Goal: Information Seeking & Learning: Learn about a topic

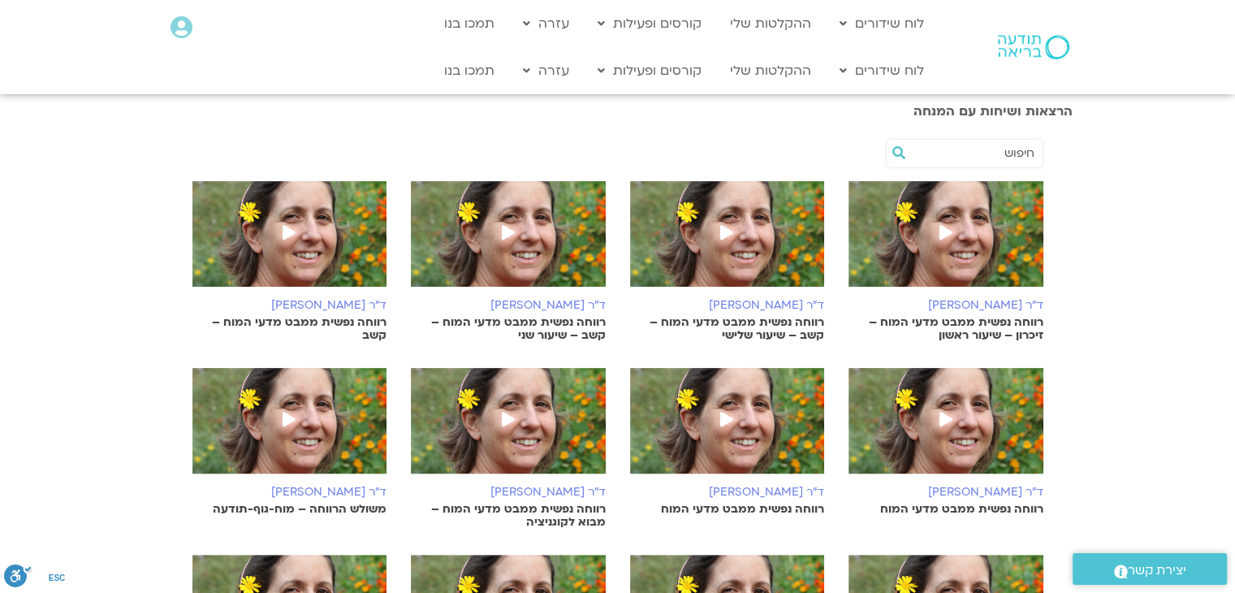
scroll to position [306, 0]
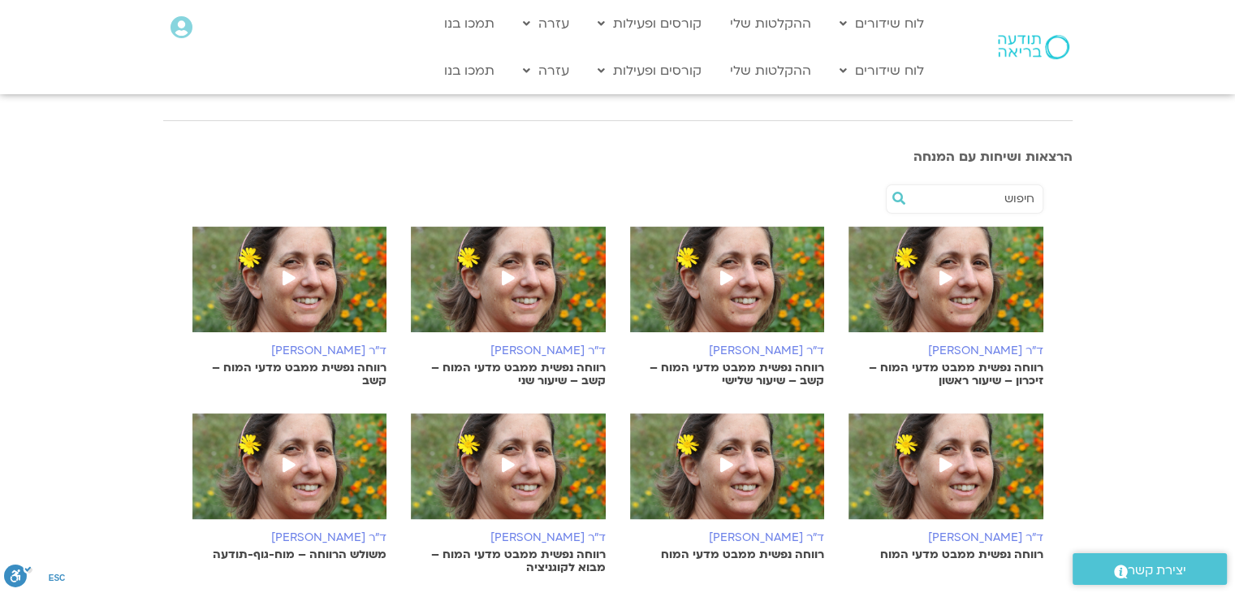
click at [939, 253] on img at bounding box center [945, 288] width 195 height 122
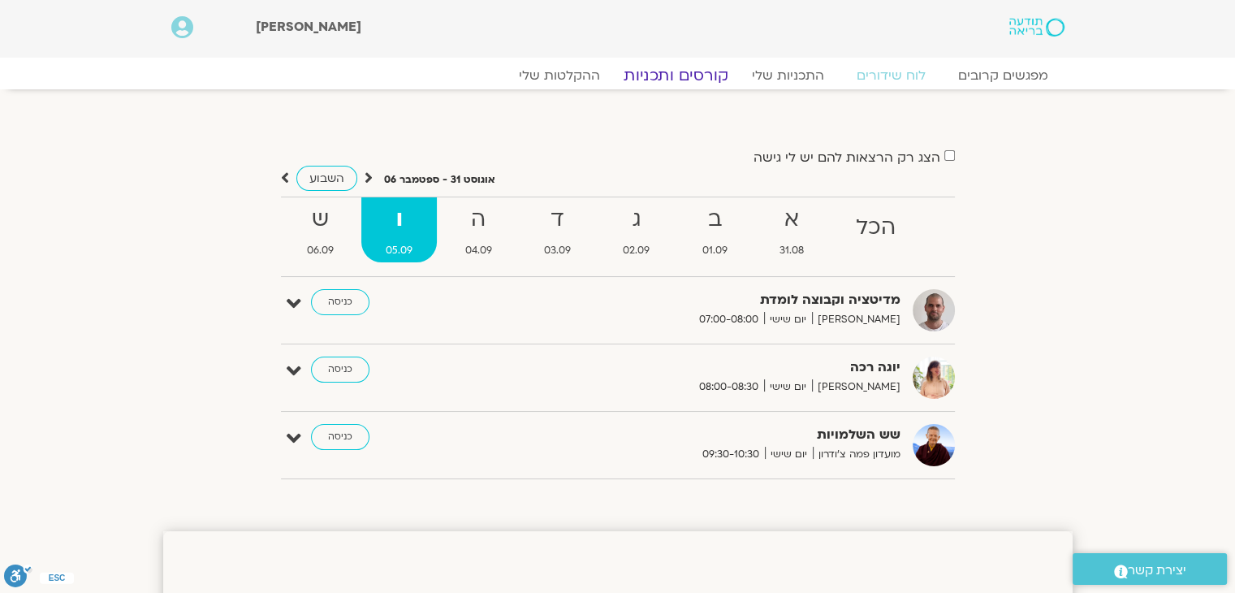
click at [689, 75] on link "קורסים ותכניות" at bounding box center [675, 75] width 143 height 19
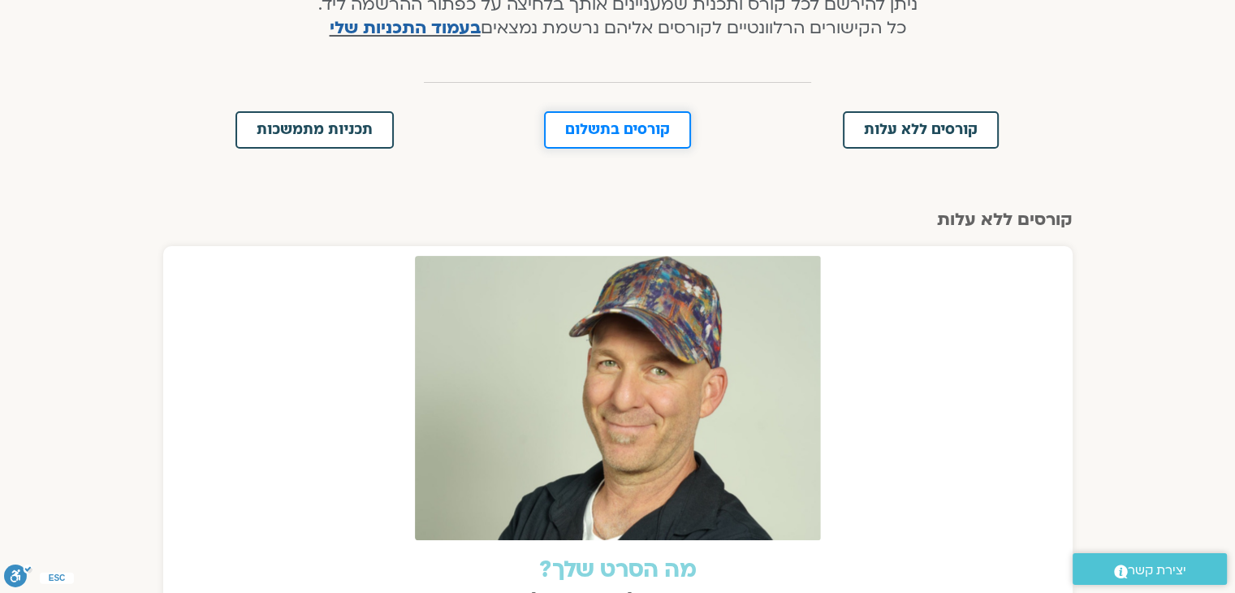
scroll to position [394, 0]
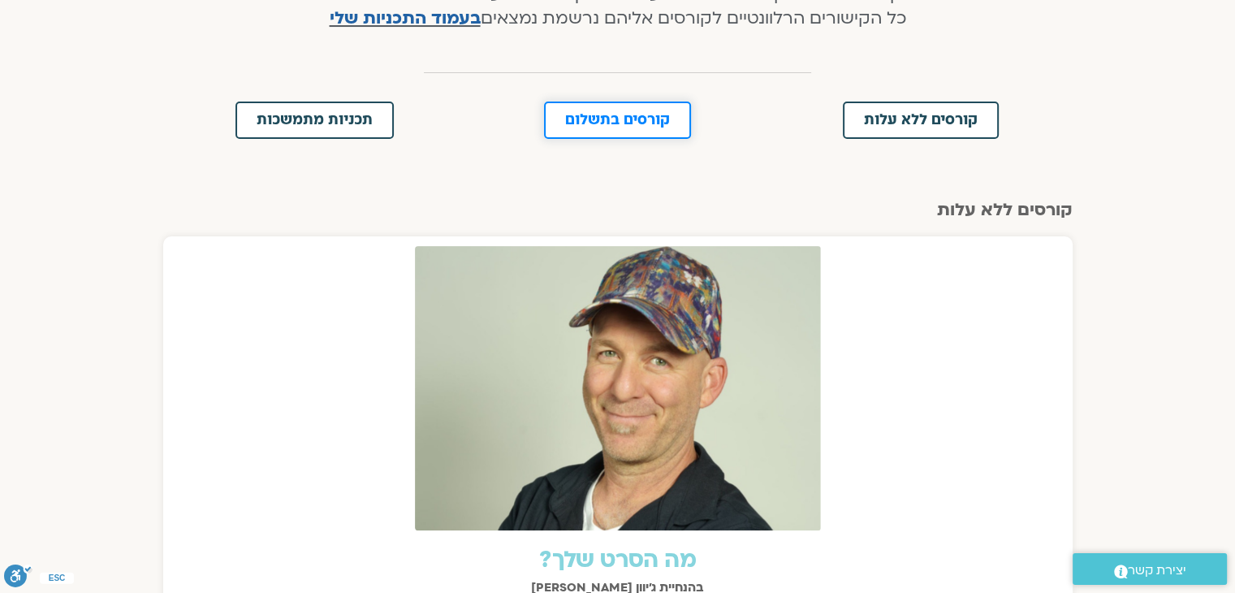
click at [650, 124] on span "קורסים בתשלום" at bounding box center [617, 120] width 105 height 15
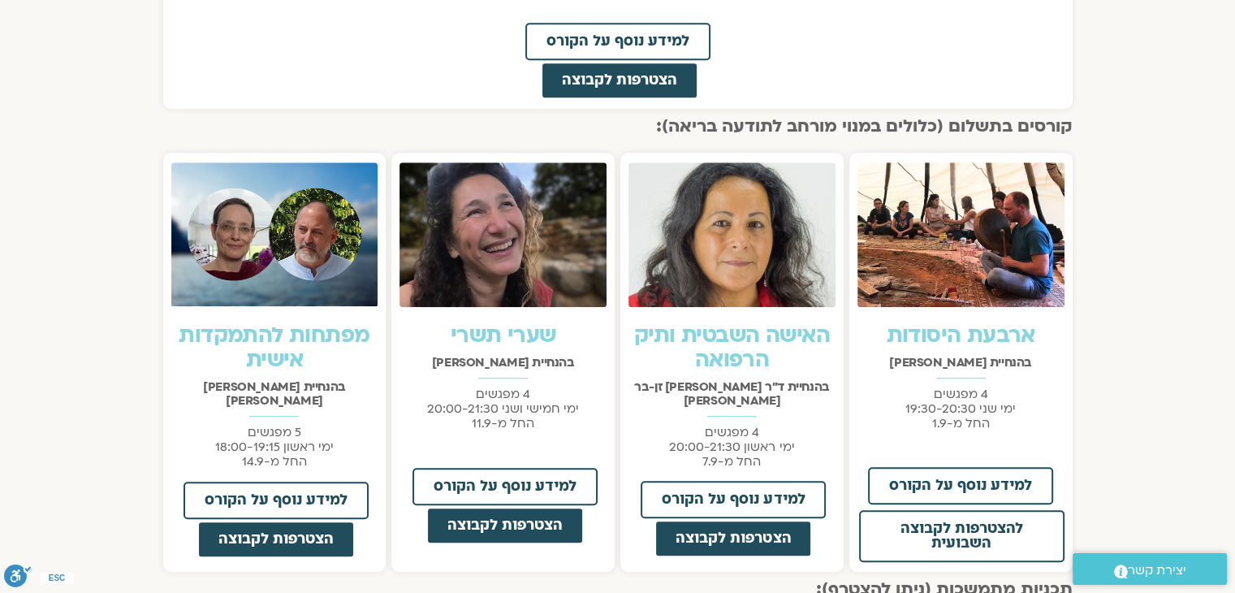
scroll to position [1026, 0]
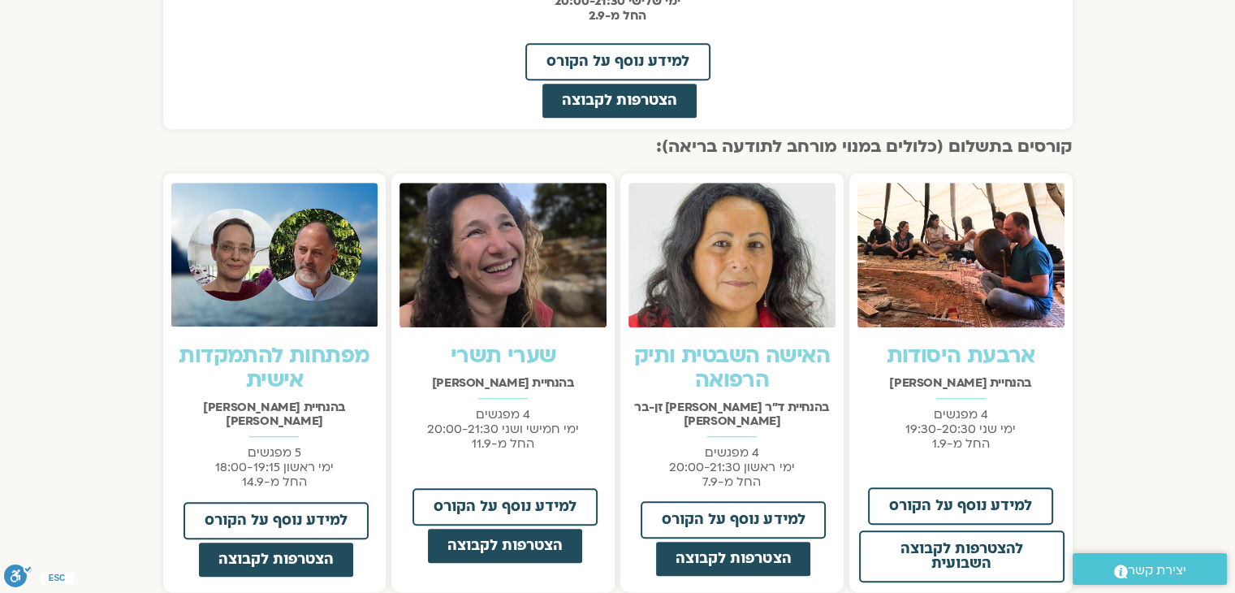
click at [740, 262] on img at bounding box center [731, 255] width 207 height 145
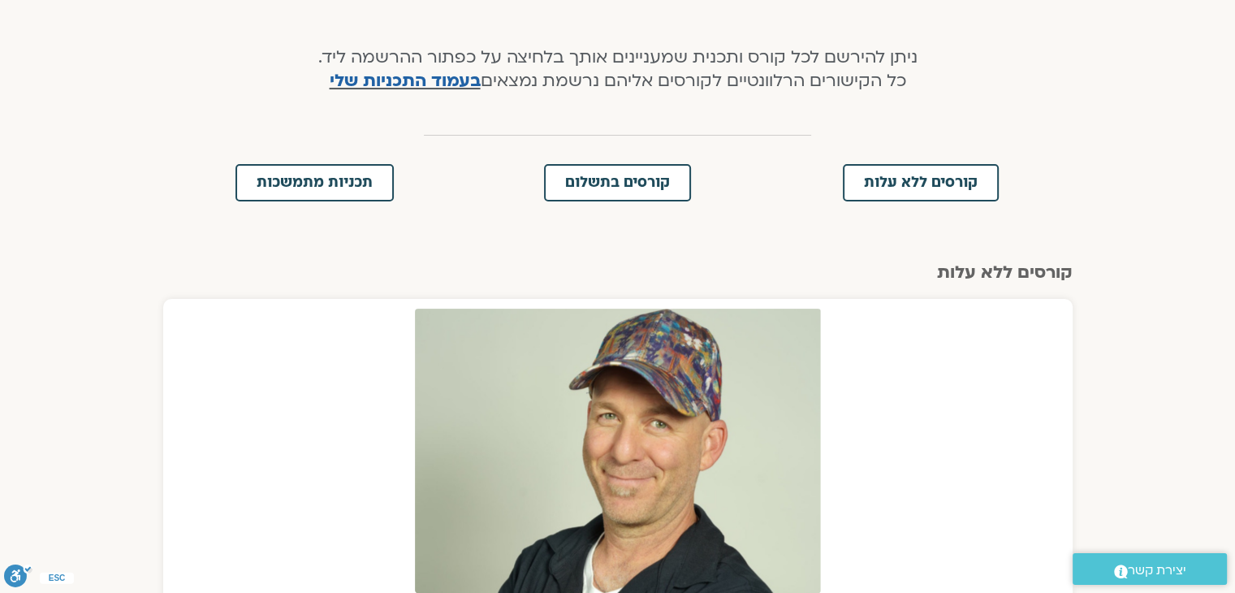
scroll to position [0, 0]
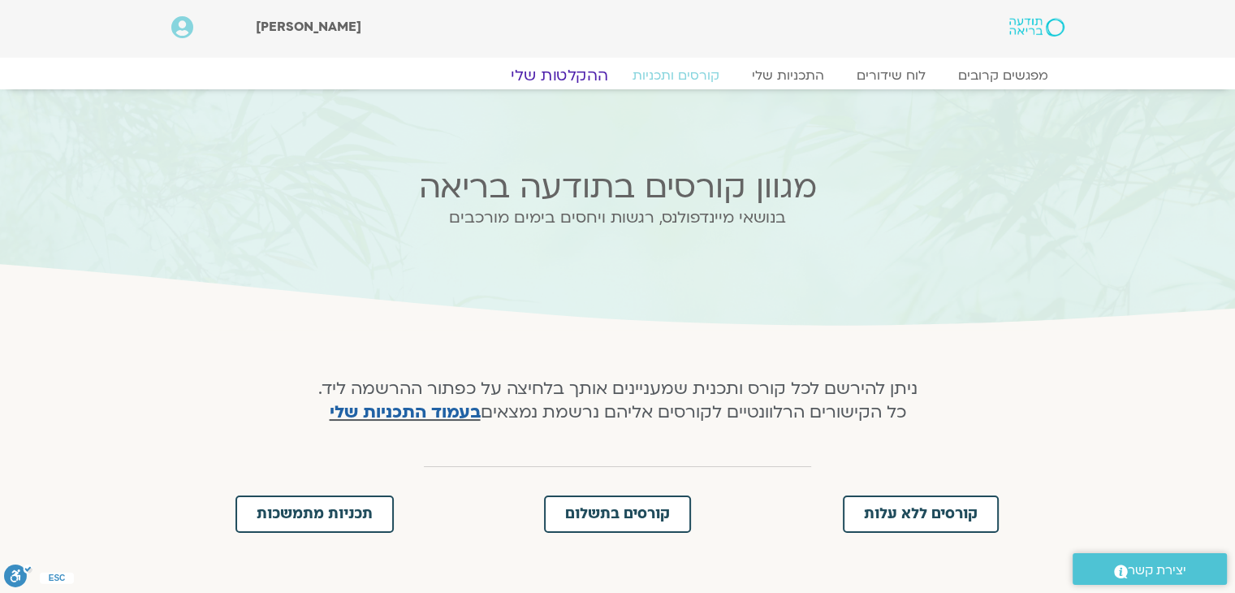
click at [568, 79] on link "ההקלטות שלי" at bounding box center [559, 75] width 136 height 19
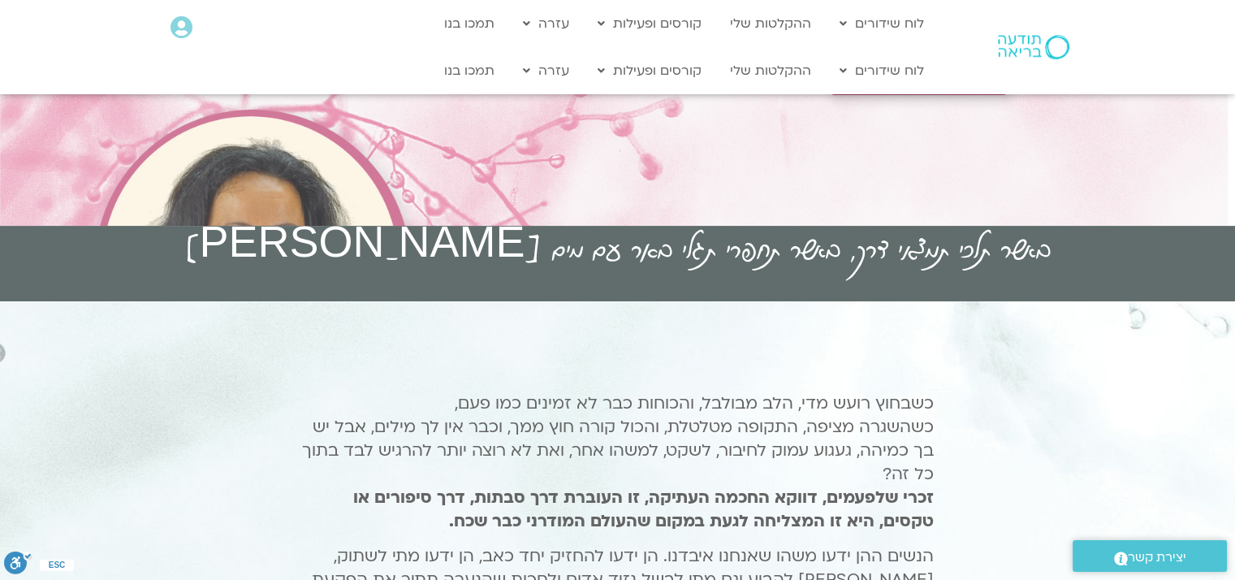
scroll to position [253, 0]
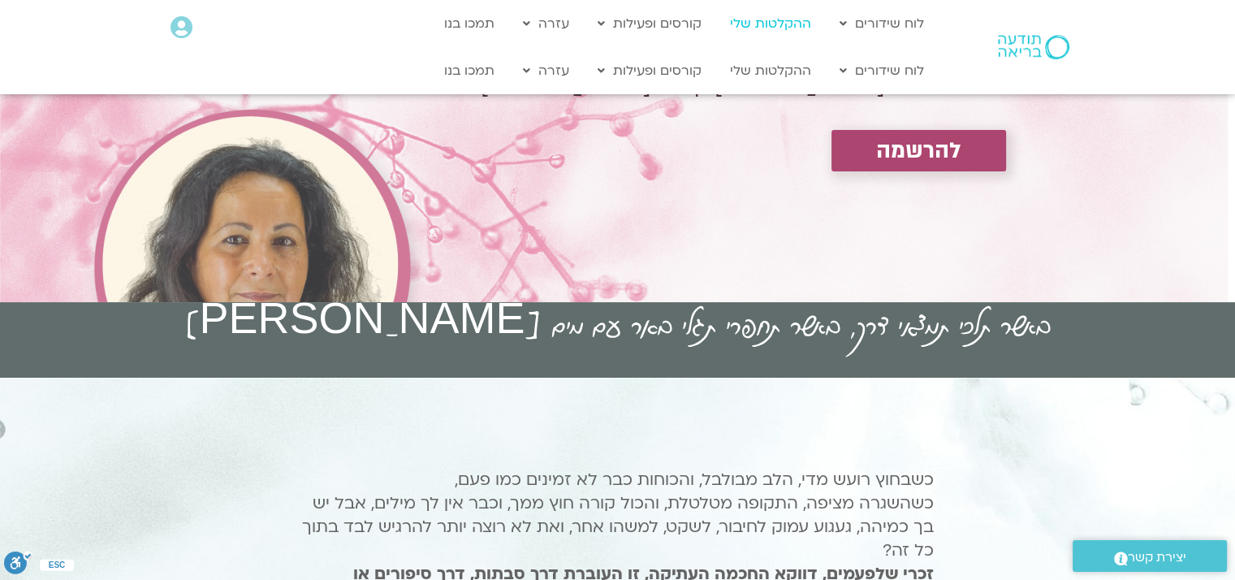
click at [778, 26] on link "ההקלטות שלי" at bounding box center [770, 23] width 97 height 31
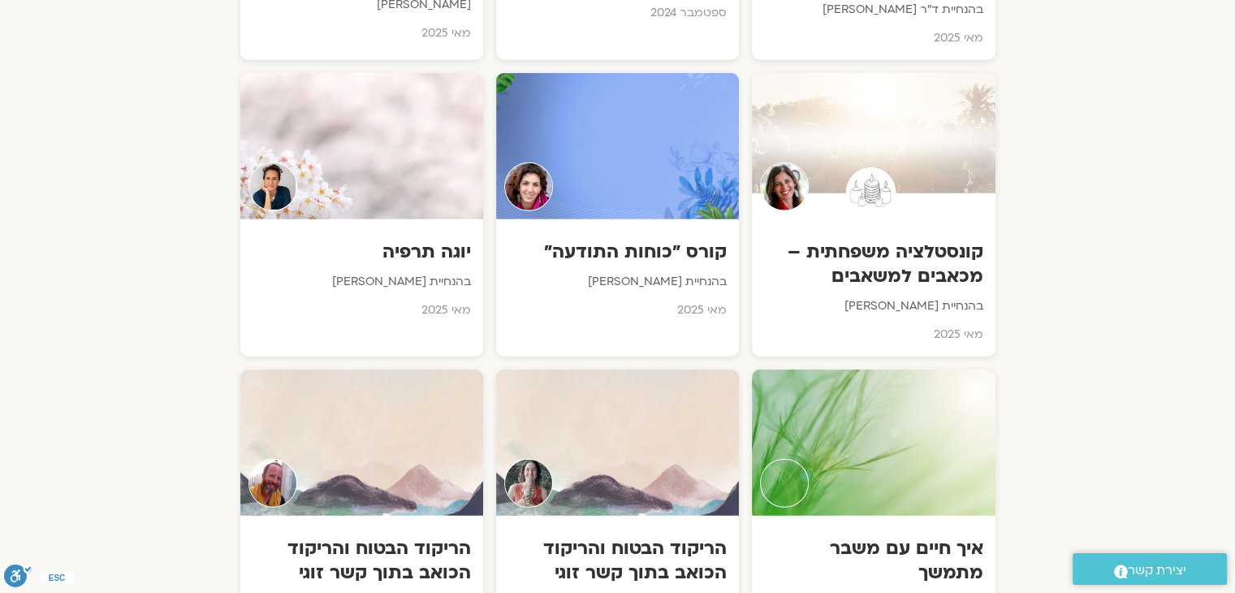
scroll to position [4039, 0]
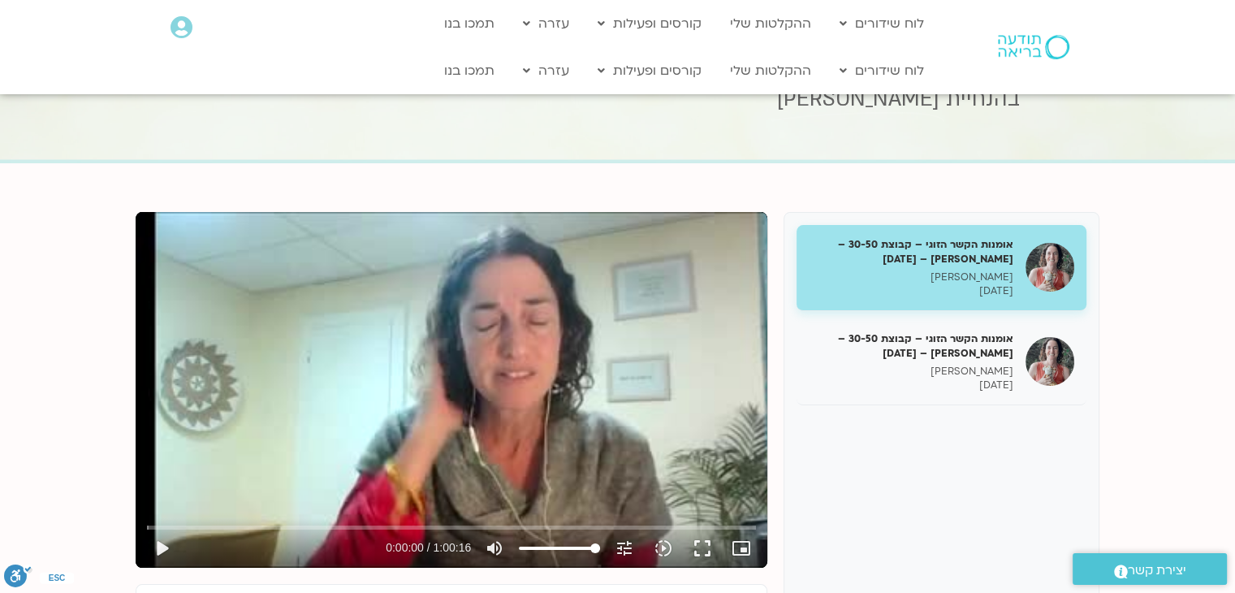
scroll to position [45, 0]
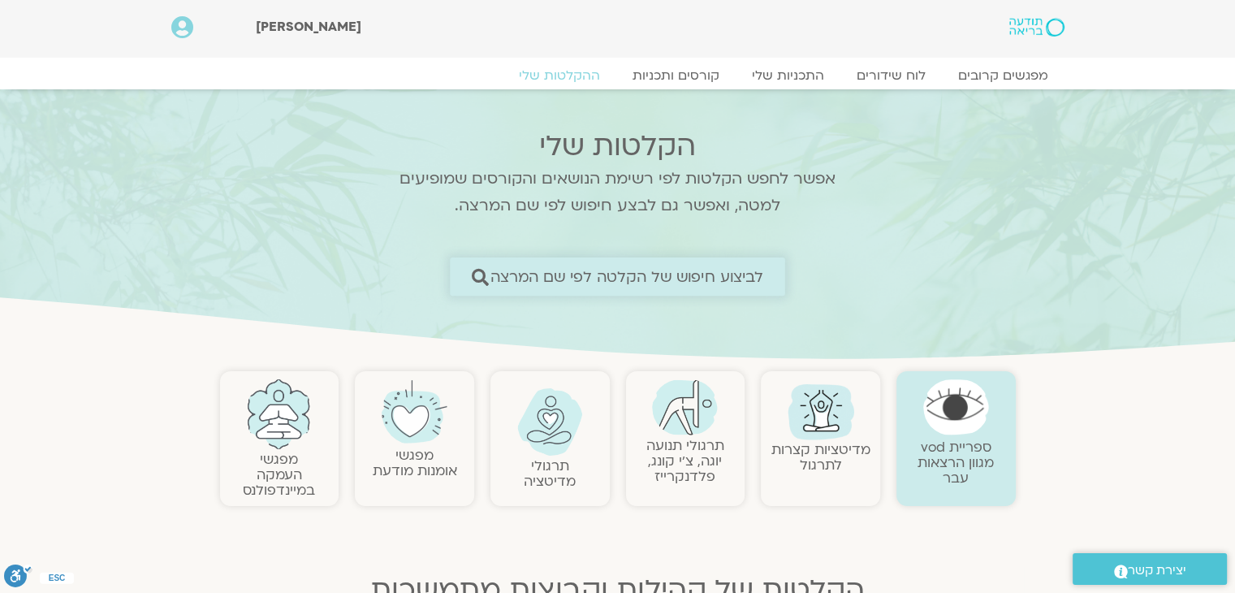
click at [553, 271] on span "לביצוע חיפוש של הקלטה לפי שם המרצה" at bounding box center [627, 276] width 274 height 17
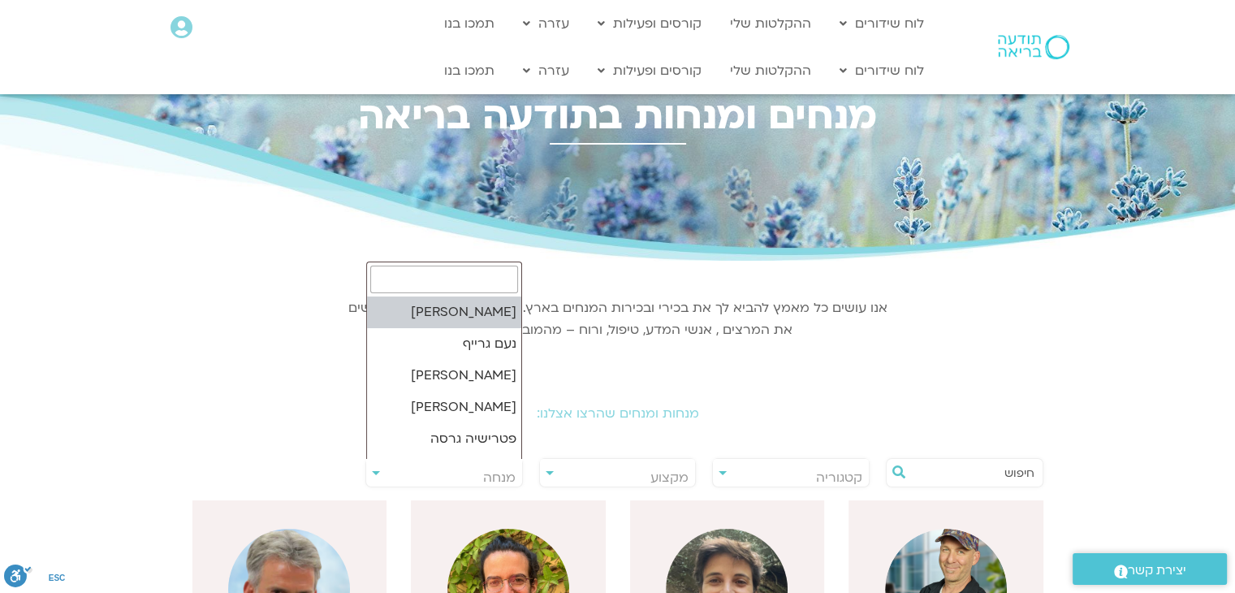
click at [463, 478] on span "מנחה" at bounding box center [444, 477] width 156 height 37
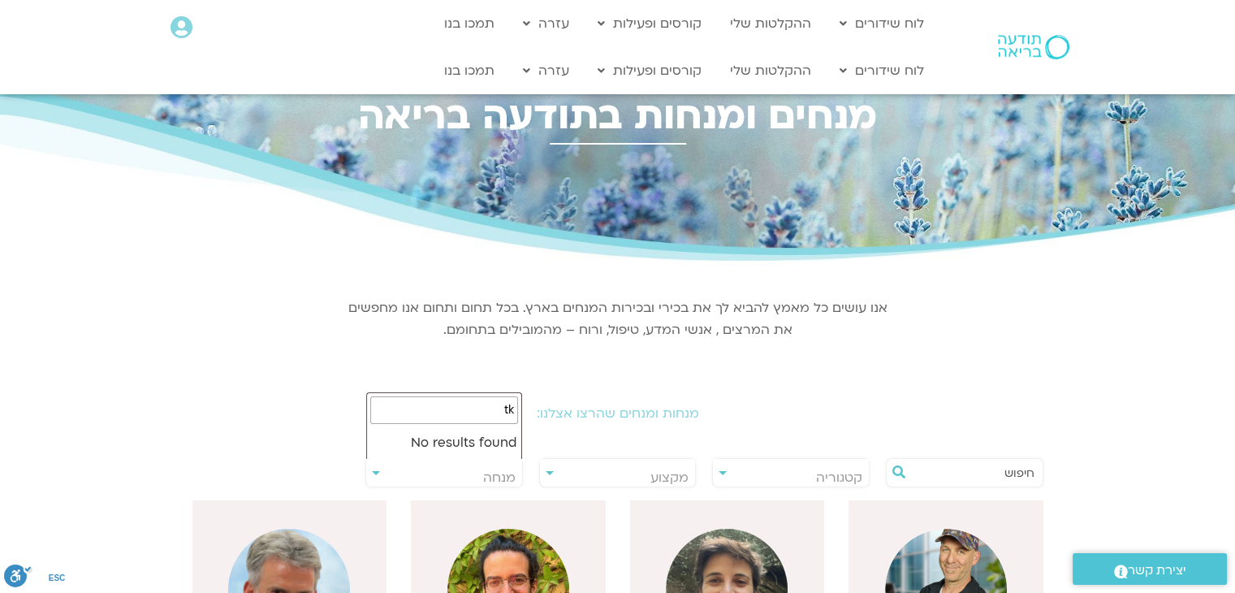
type input "t"
type input "אלה ט"
select select "****"
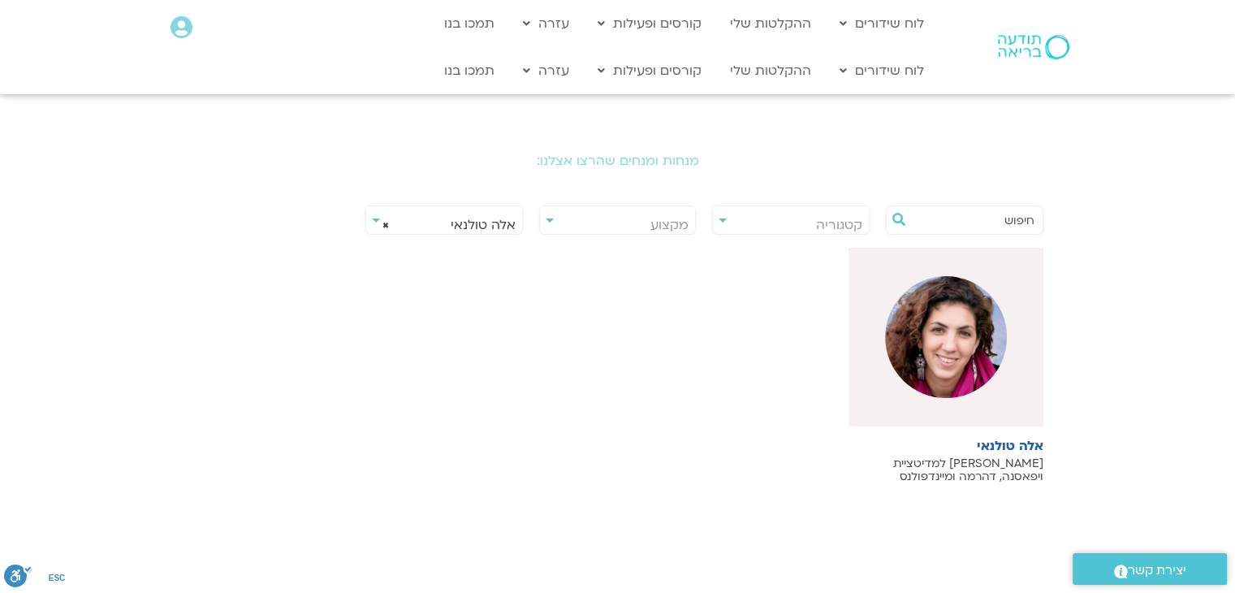
scroll to position [252, 0]
click at [953, 363] on img at bounding box center [946, 338] width 122 height 122
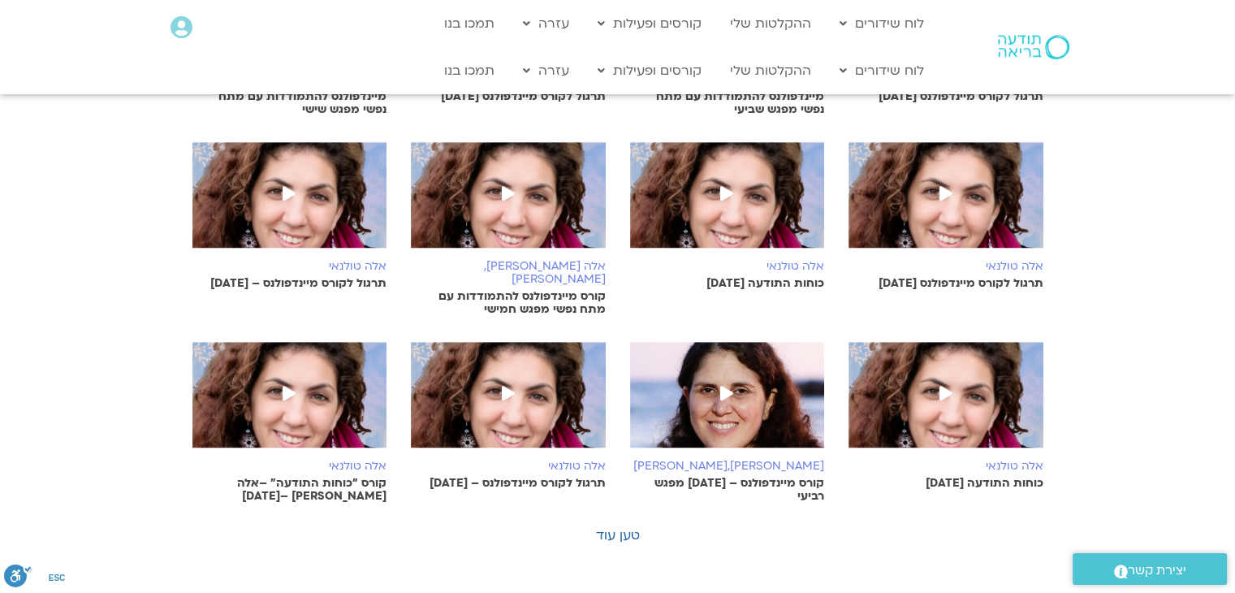
scroll to position [822, 0]
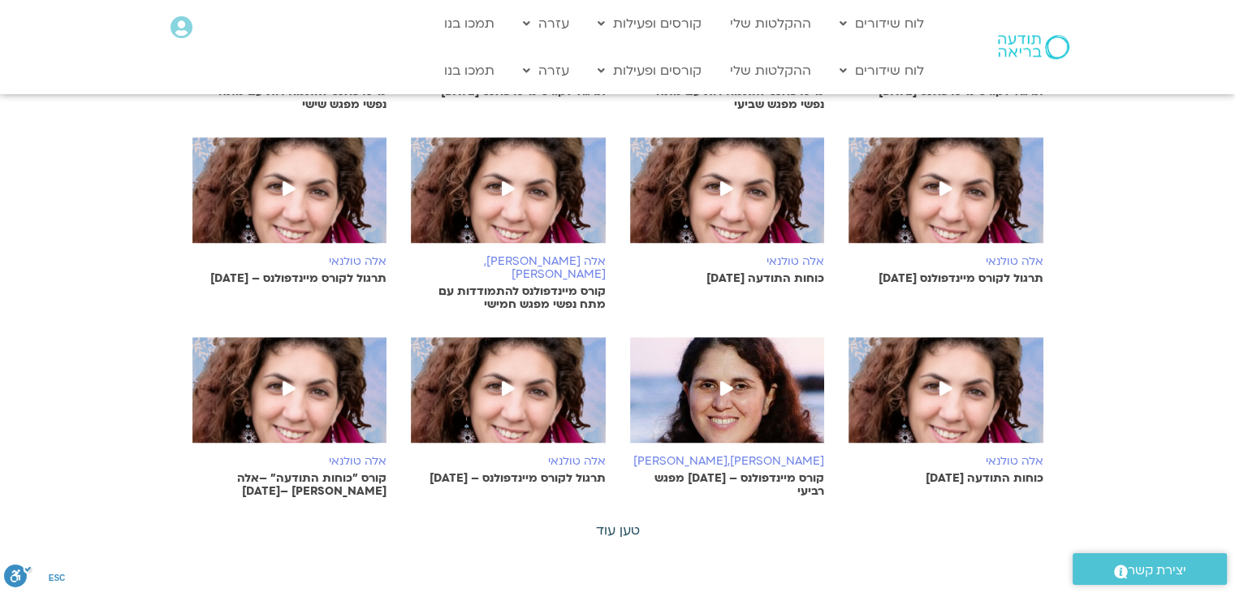
click at [616, 521] on link "טען עוד" at bounding box center [618, 530] width 44 height 18
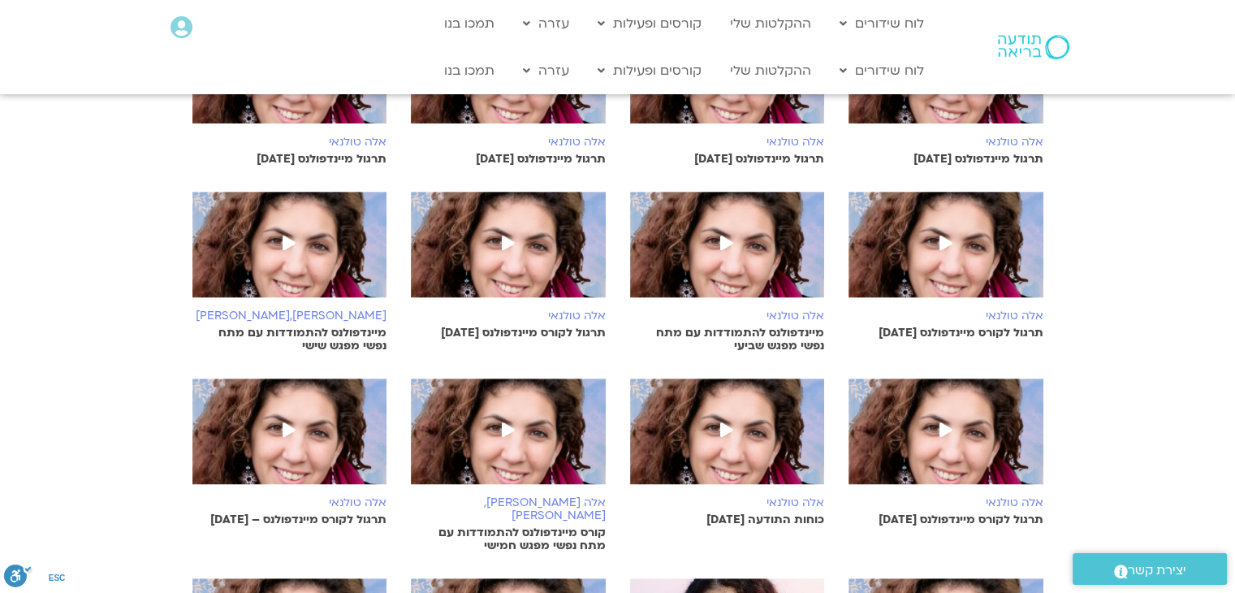
scroll to position [578, 0]
